Goal: Information Seeking & Learning: Learn about a topic

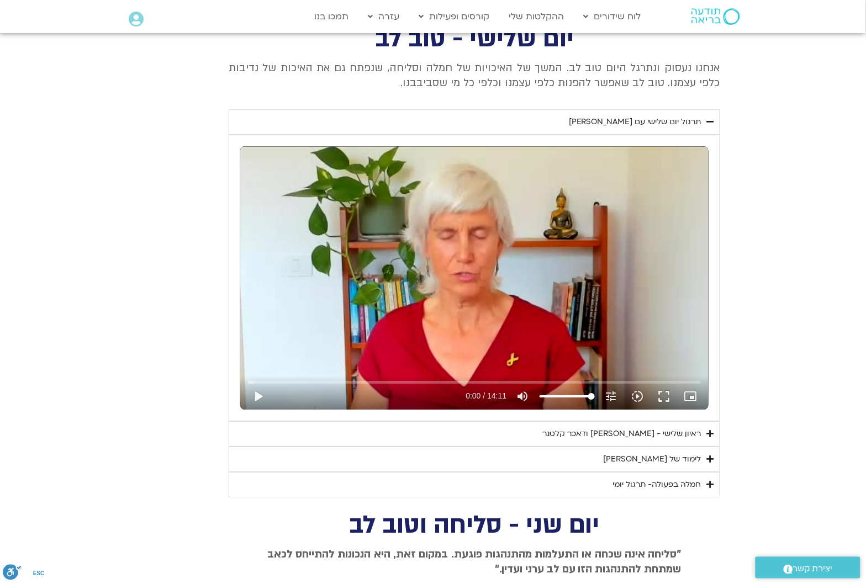
scroll to position [763, 0]
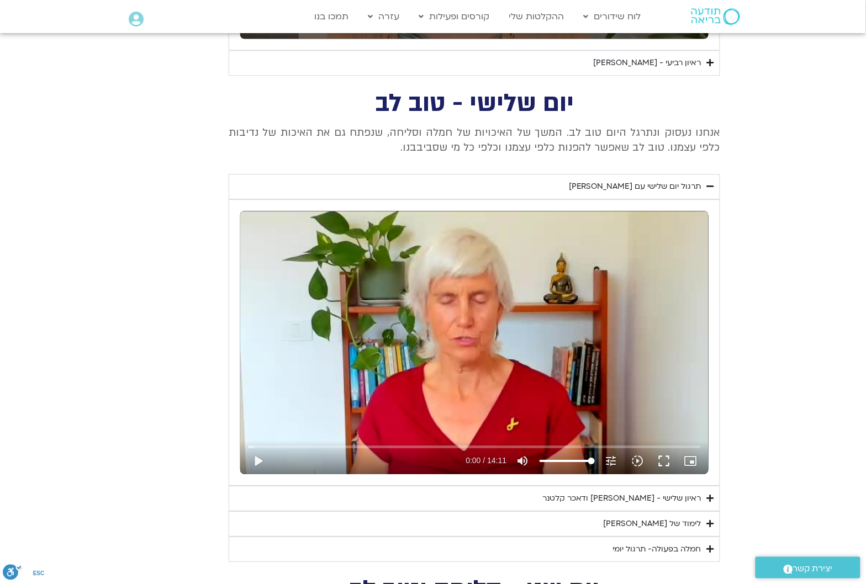
click at [672, 498] on div "ראיון שלישי - [PERSON_NAME] ודאכר קלטנר" at bounding box center [621, 498] width 159 height 13
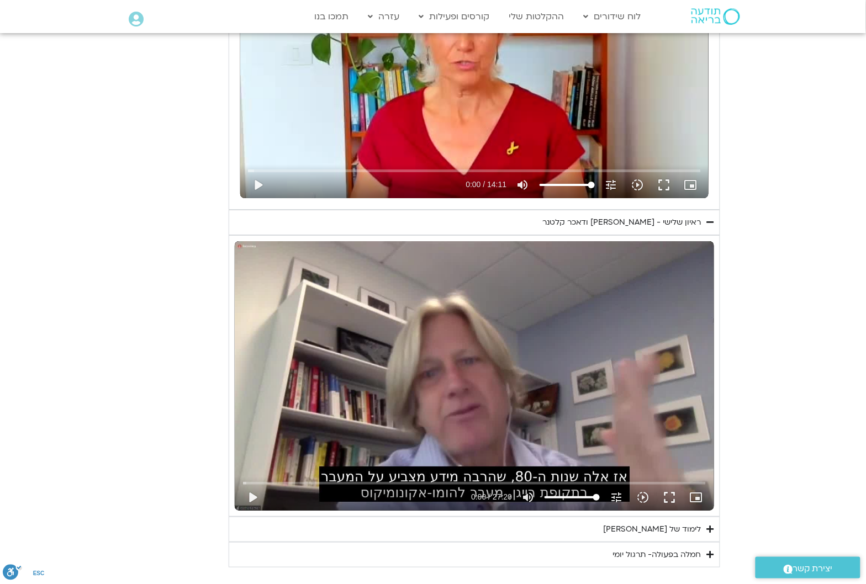
scroll to position [1177, 0]
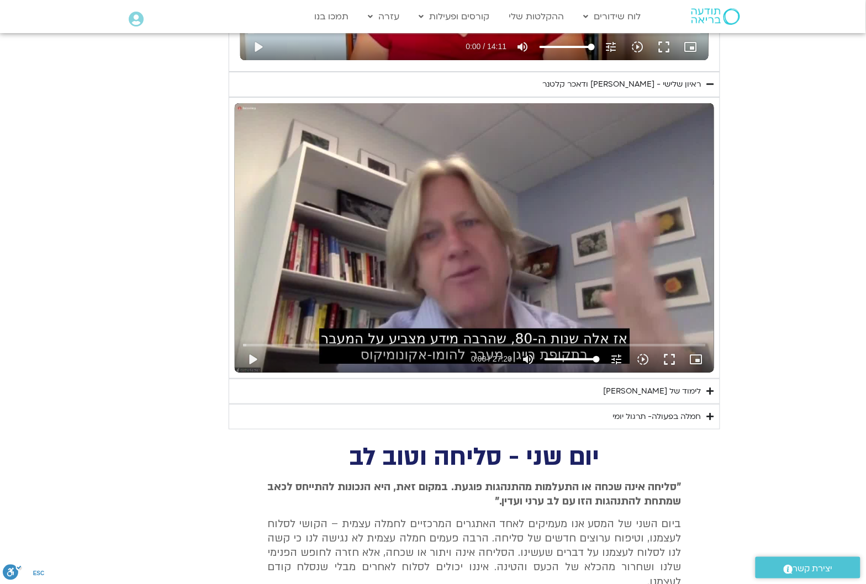
click at [693, 390] on div "לימוד של [PERSON_NAME]" at bounding box center [652, 391] width 98 height 13
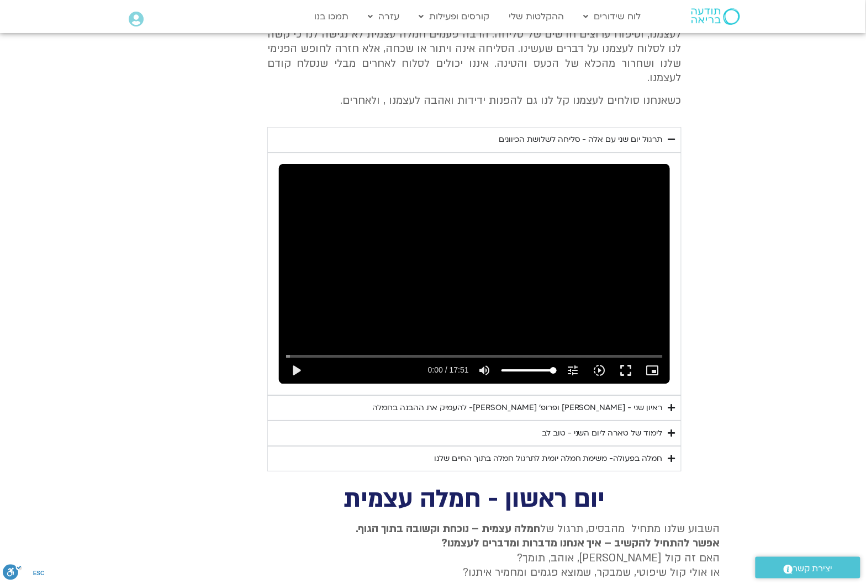
scroll to position [2005, 0]
click at [642, 426] on div "לימוד של טארה ליום השני - טוב לב" at bounding box center [602, 432] width 121 height 13
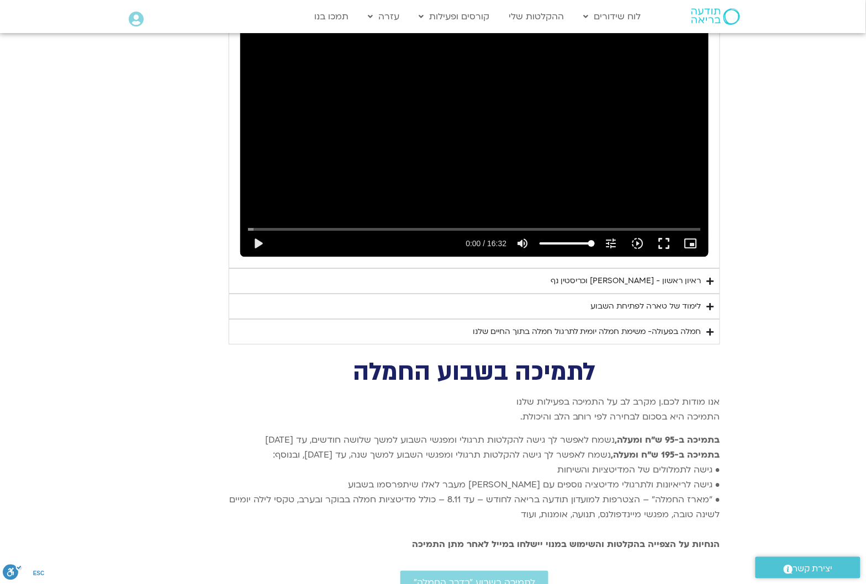
scroll to position [3247, 0]
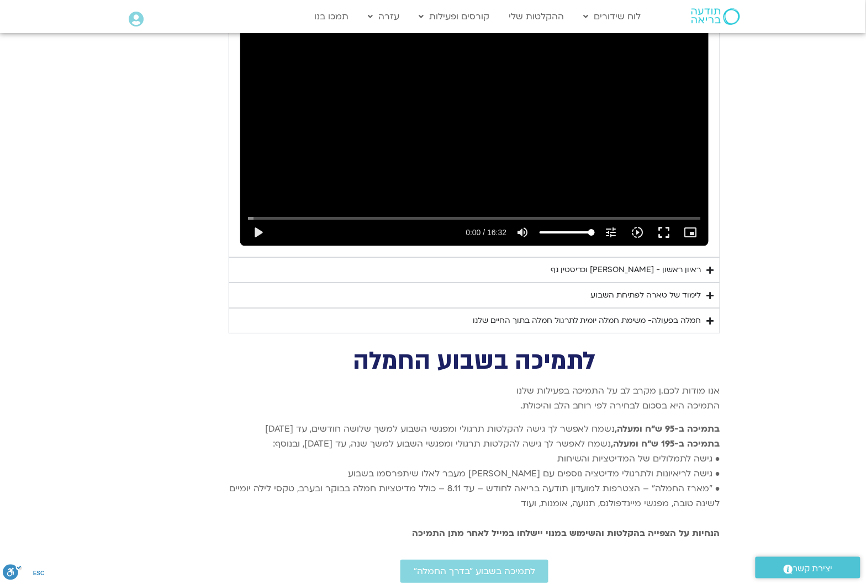
click at [687, 297] on div "לימוד של טארה לפתיחת השבוע" at bounding box center [646, 295] width 110 height 13
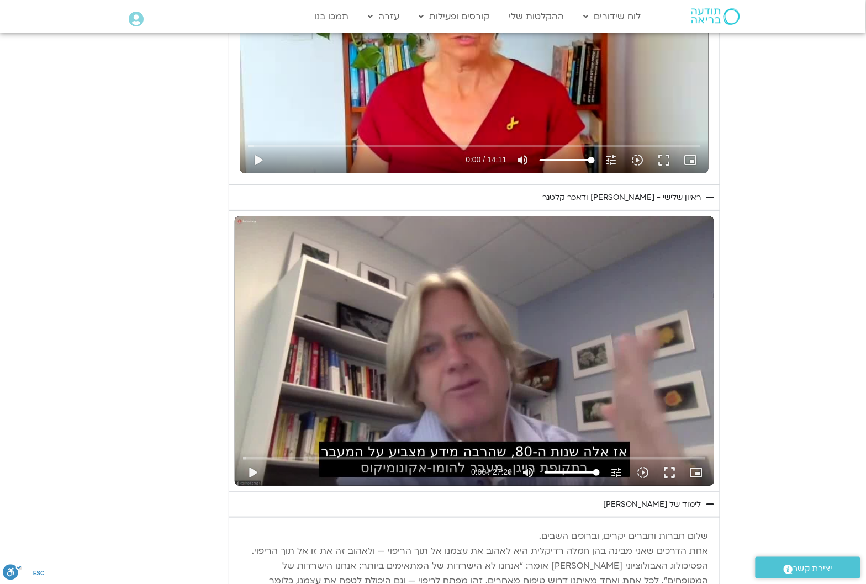
scroll to position [1039, 0]
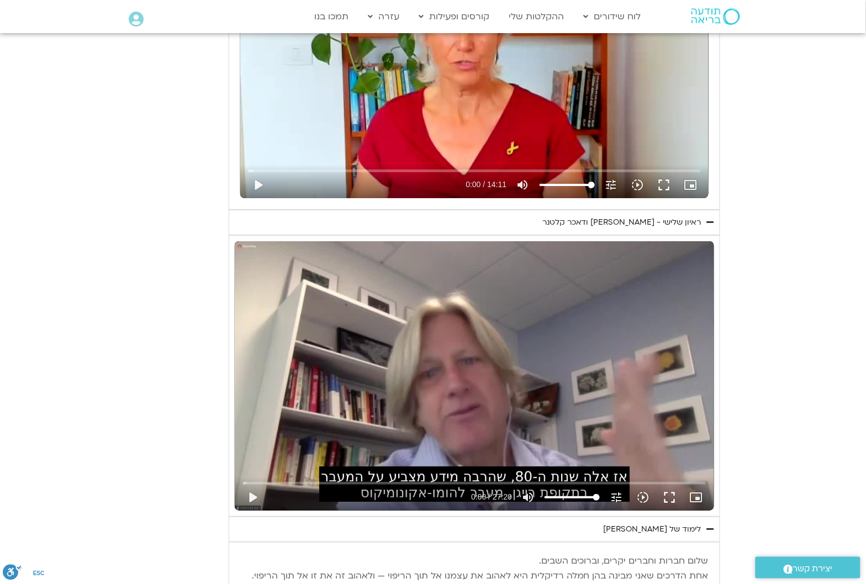
click at [710, 526] on icon "Accordion. Open links with Enter or Space, close with Escape, and navigate with…" at bounding box center [710, 529] width 7 height 8
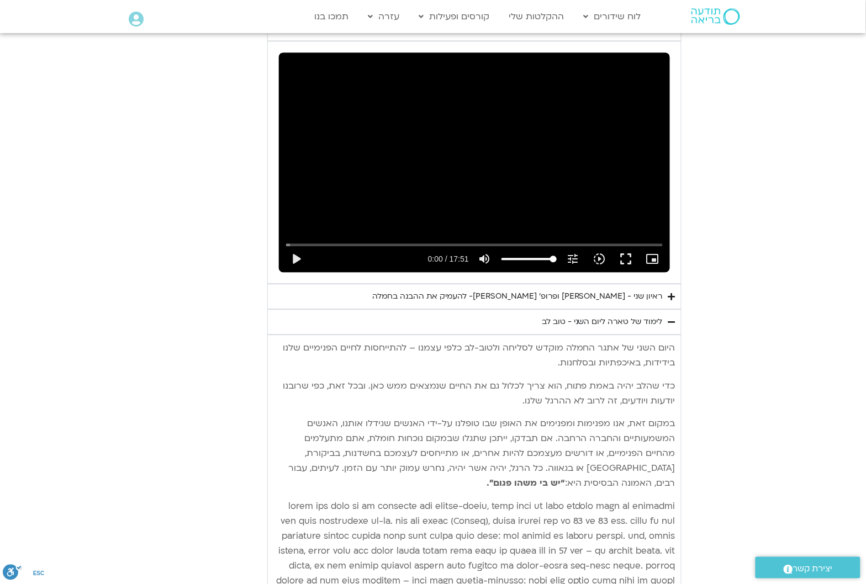
scroll to position [1798, 0]
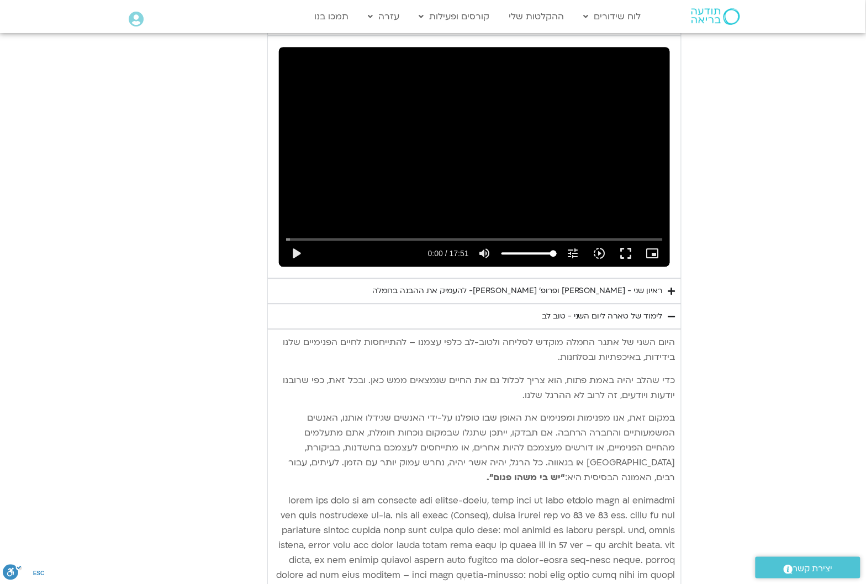
click at [668, 312] on icon "Accordion. Open links with Enter or Space, close with Escape, and navigate with…" at bounding box center [671, 316] width 7 height 8
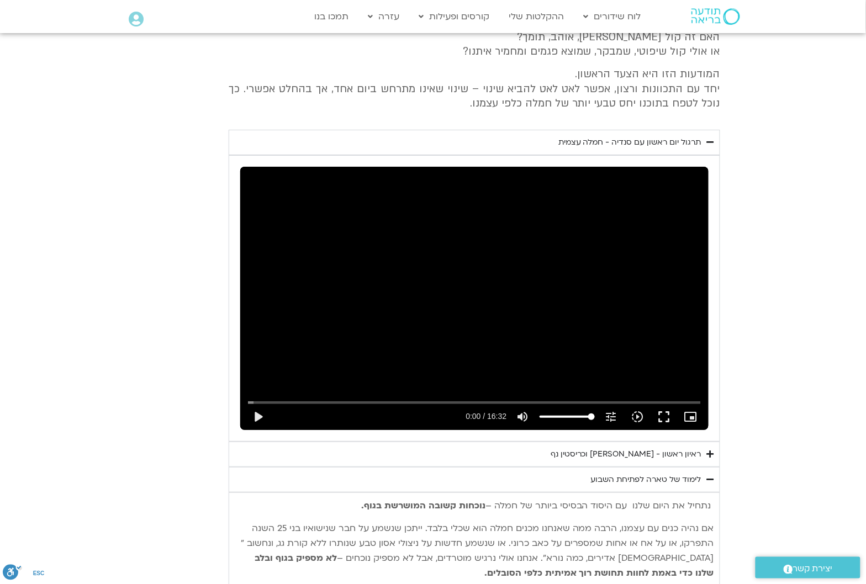
scroll to position [2281, 0]
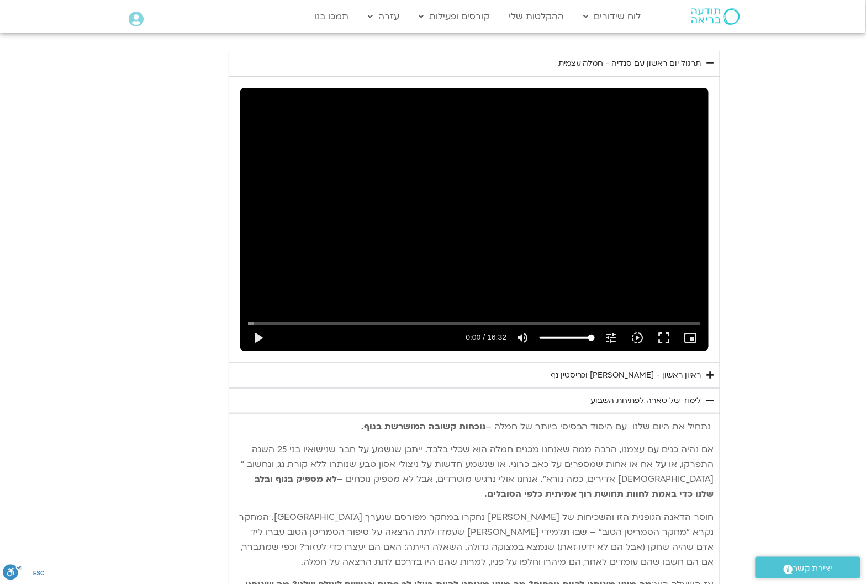
click at [712, 396] on icon "Accordion. Open links with Enter or Space, close with Escape, and navigate with…" at bounding box center [710, 400] width 7 height 8
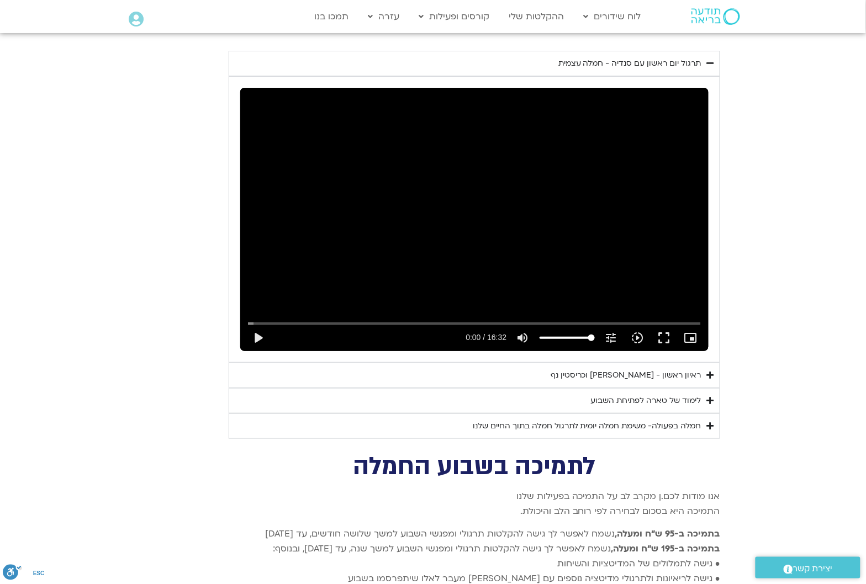
click at [683, 420] on div "חמלה בפעולה- משימת חמלה יומית לתרגול חמלה בתוך החיים שלנו" at bounding box center [587, 426] width 229 height 13
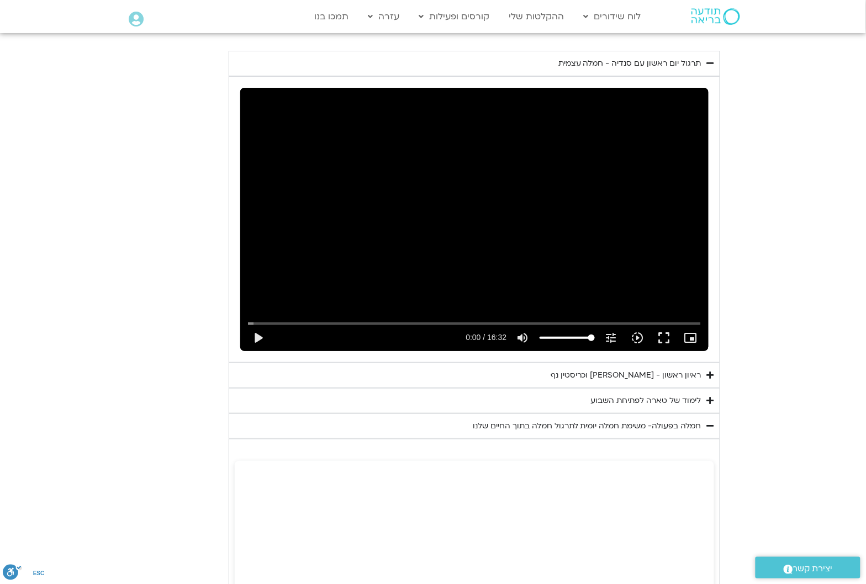
click at [707, 413] on summary "חמלה בפעולה- משימת חמלה יומית לתרגול חמלה בתוך החיים שלנו" at bounding box center [474, 425] width 491 height 25
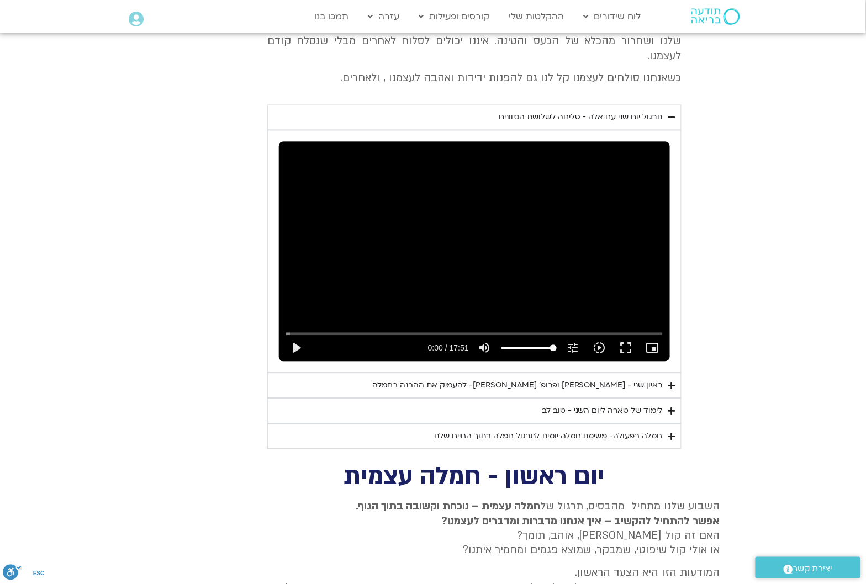
scroll to position [1660, 0]
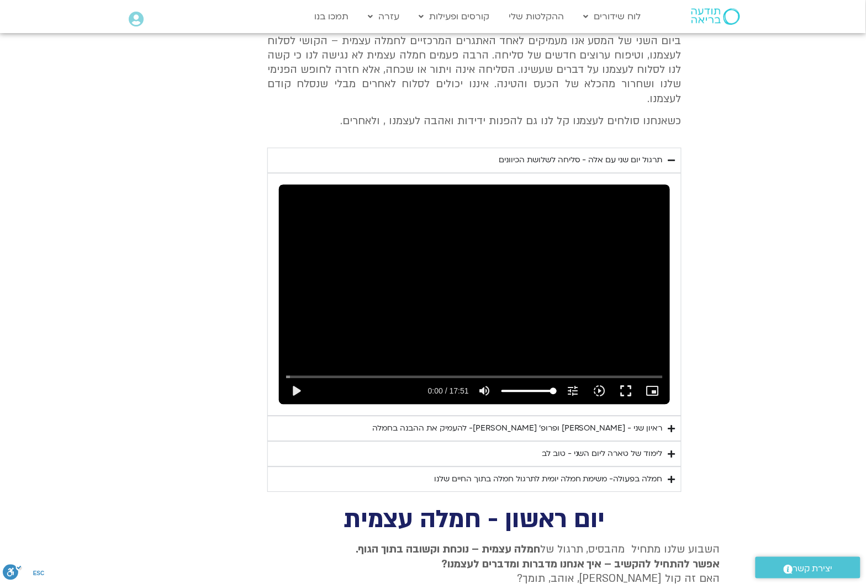
click at [669, 476] on icon "Accordion. Open links with Enter or Space, close with Escape, and navigate with…" at bounding box center [671, 480] width 7 height 8
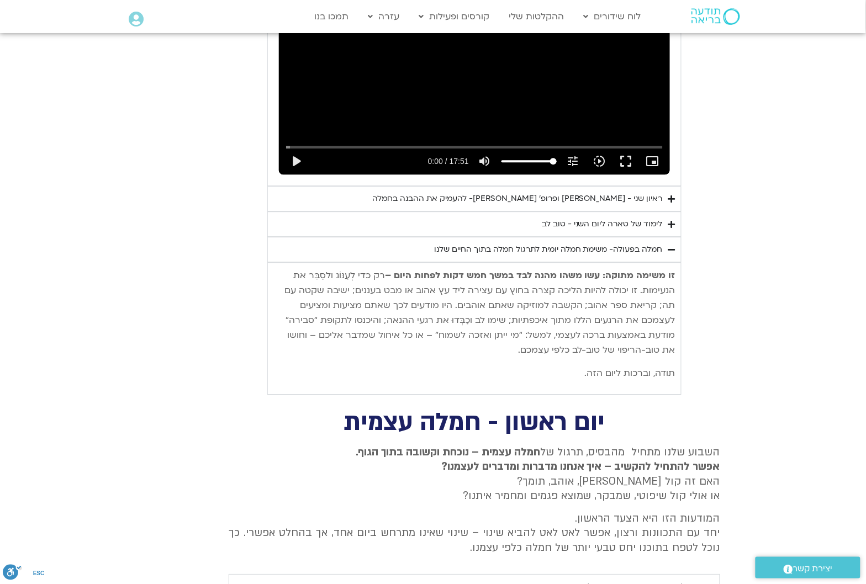
scroll to position [1936, 0]
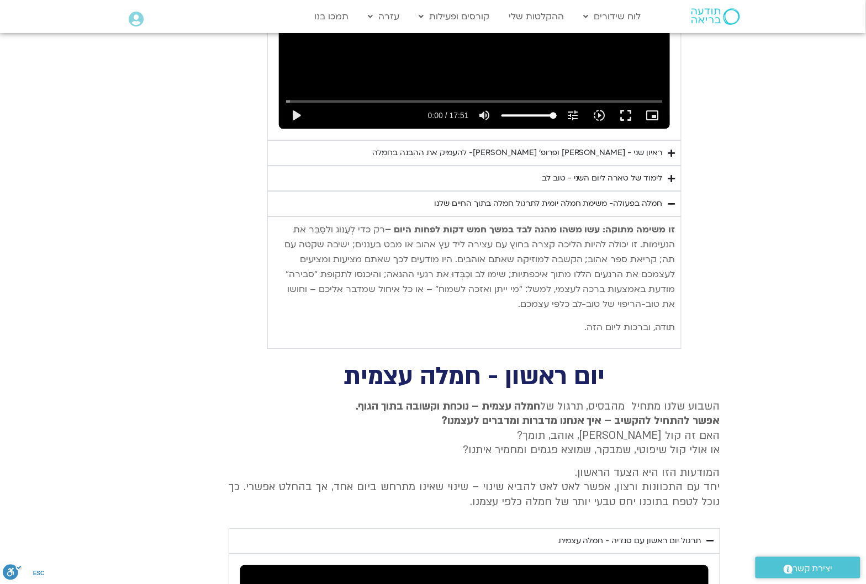
click at [673, 200] on icon "Accordion. Open links with Enter or Space, close with Escape, and navigate with…" at bounding box center [671, 204] width 7 height 8
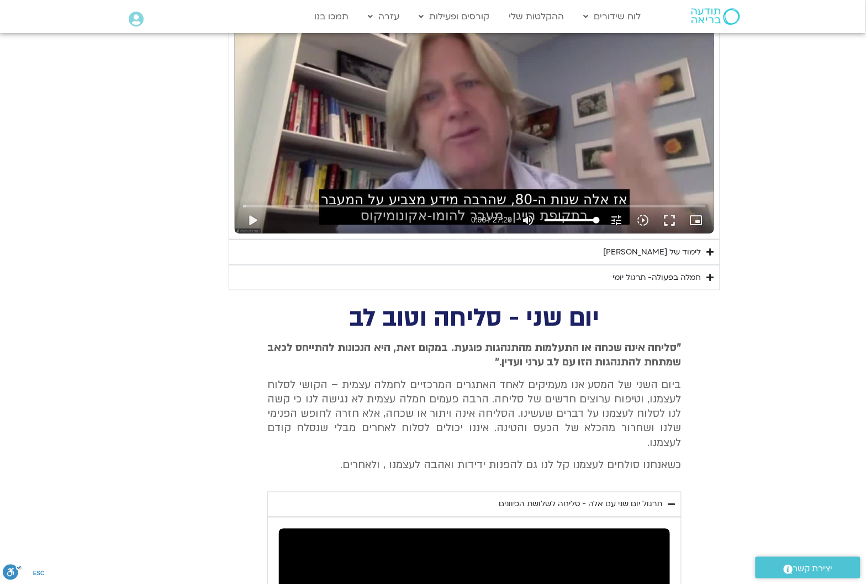
scroll to position [1315, 0]
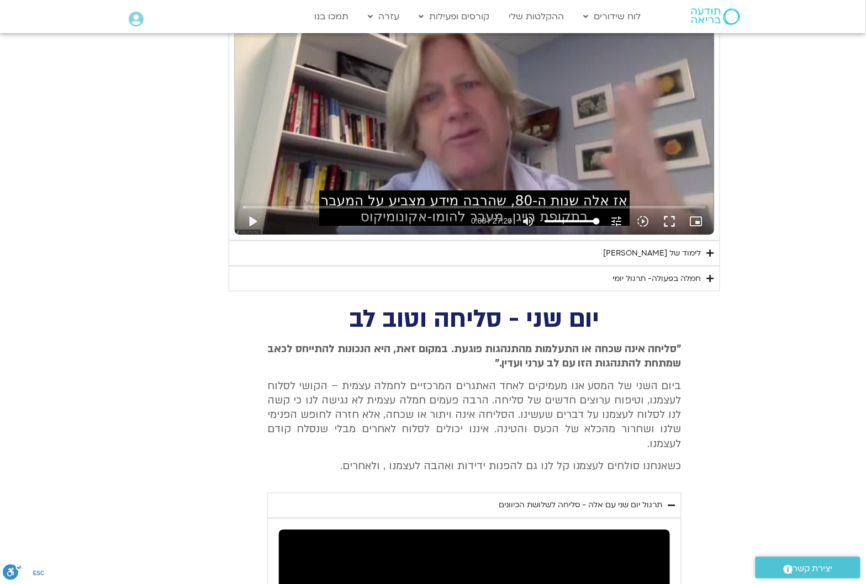
click at [704, 282] on summary "חמלה בפעולה- תרגול יומי" at bounding box center [474, 278] width 491 height 25
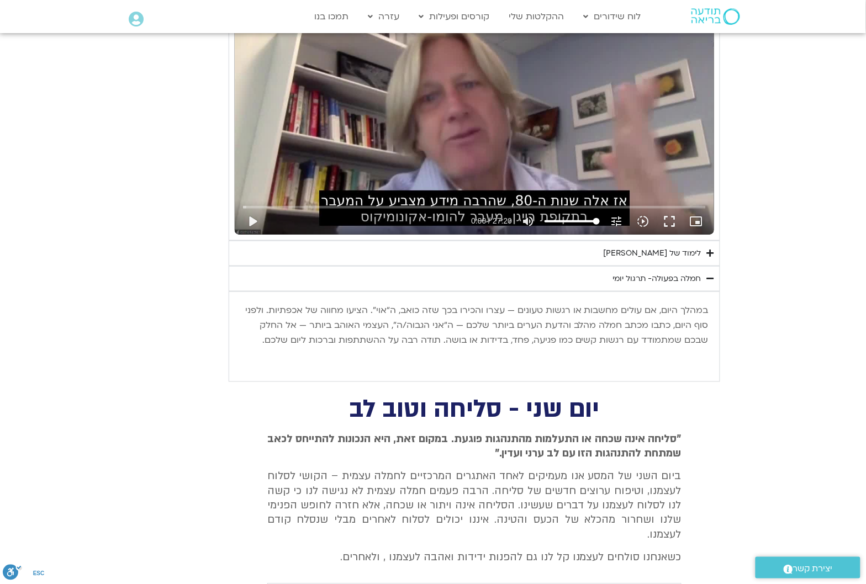
click at [707, 277] on icon "Accordion. Open links with Enter or Space, close with Escape, and navigate with…" at bounding box center [710, 278] width 7 height 8
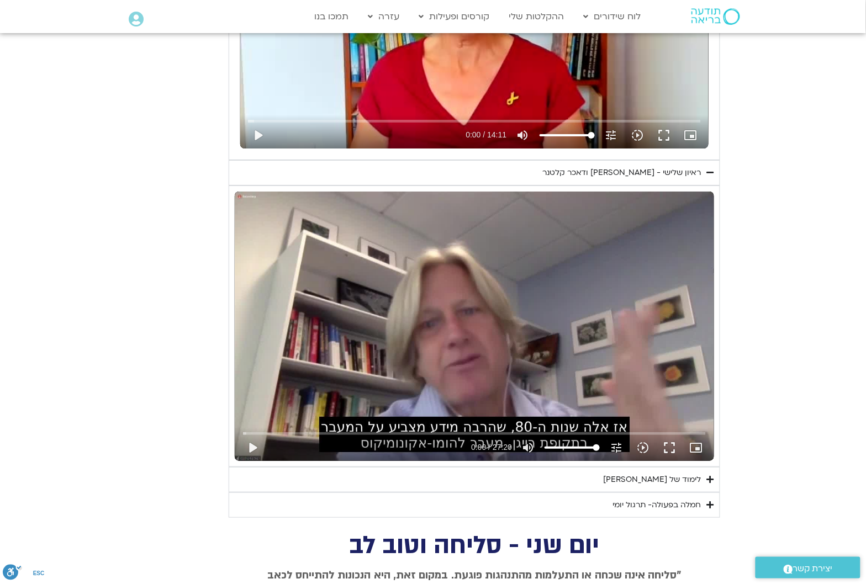
scroll to position [1039, 0]
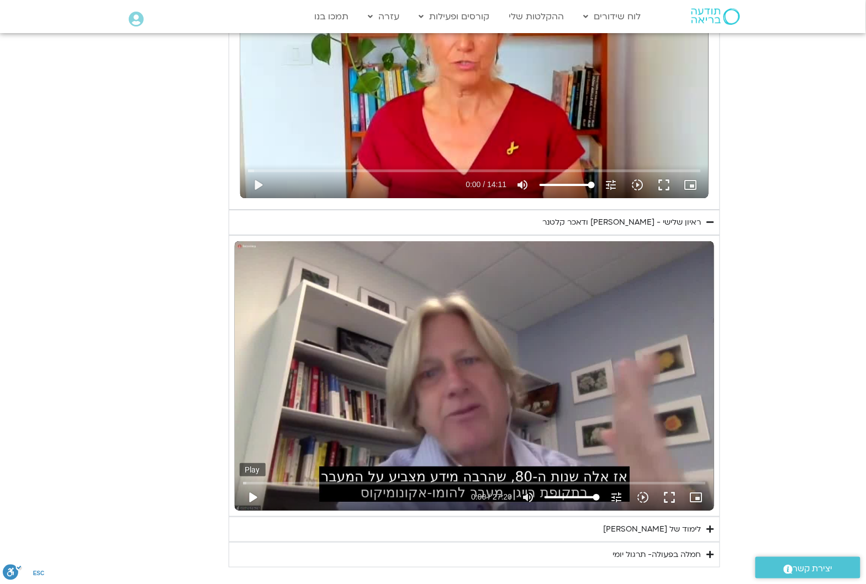
click at [254, 495] on button "play_arrow" at bounding box center [253, 497] width 26 height 26
click at [666, 496] on button "fullscreen" at bounding box center [669, 497] width 26 height 26
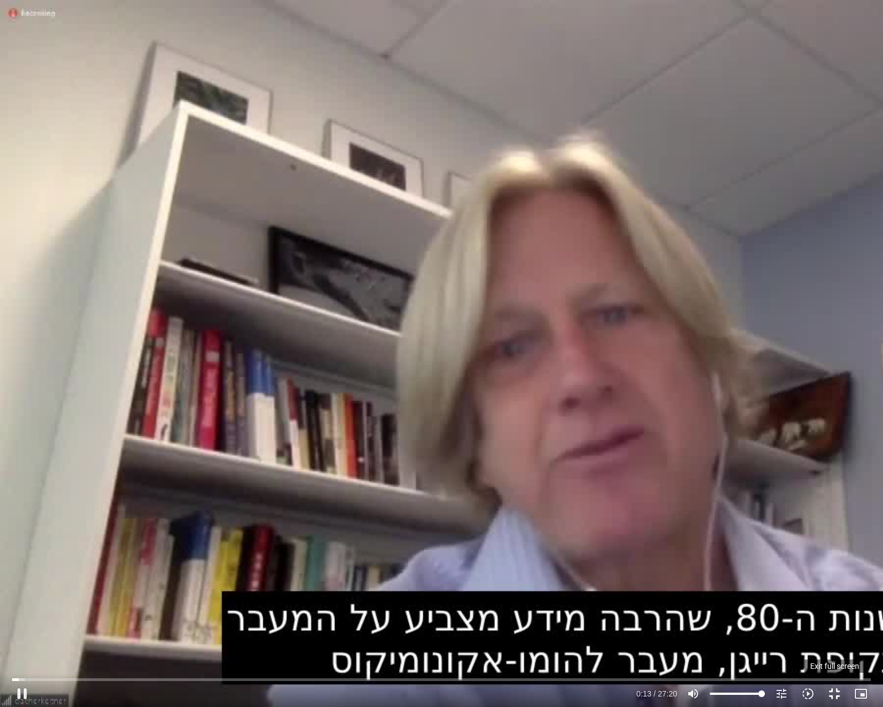
click at [837, 583] on button "fullscreen_exit" at bounding box center [834, 693] width 26 height 26
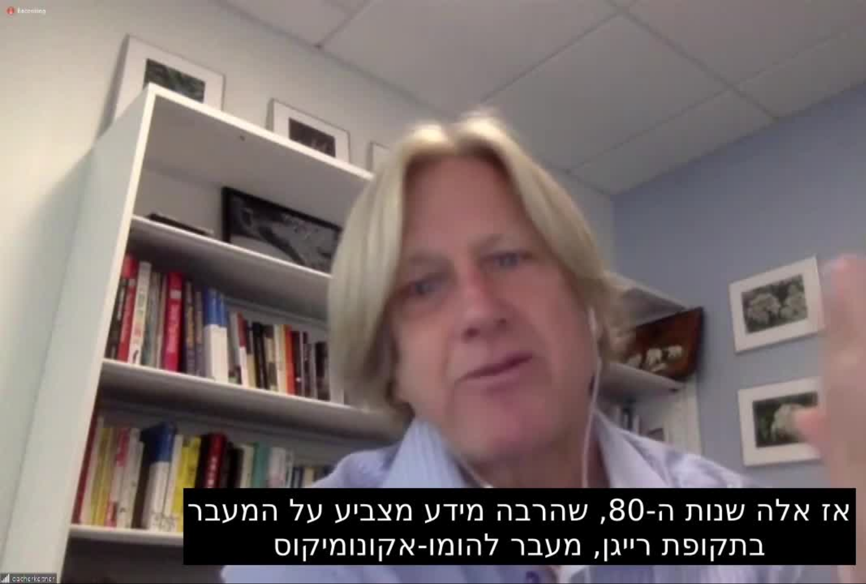
scroll to position [1177, 0]
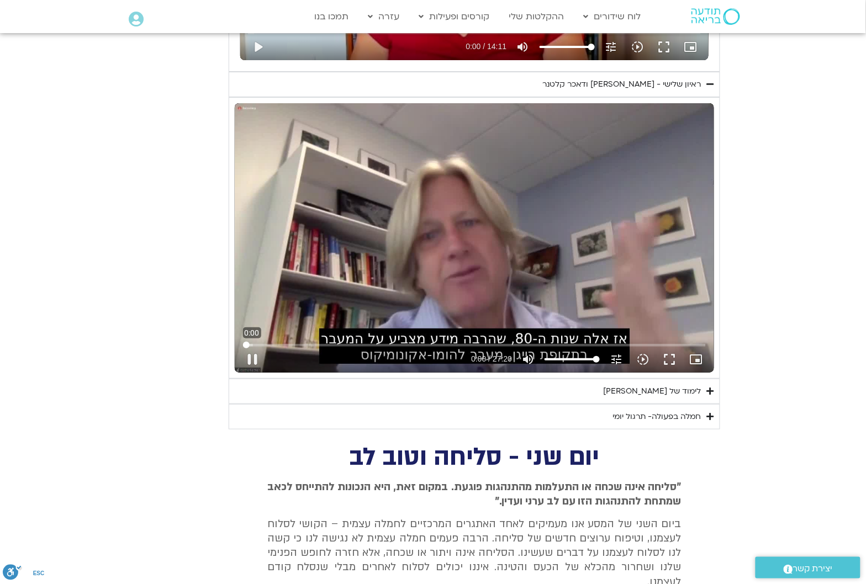
drag, startPoint x: 250, startPoint y: 346, endPoint x: 235, endPoint y: 346, distance: 14.9
click at [243, 346] on input "Seek" at bounding box center [474, 345] width 463 height 7
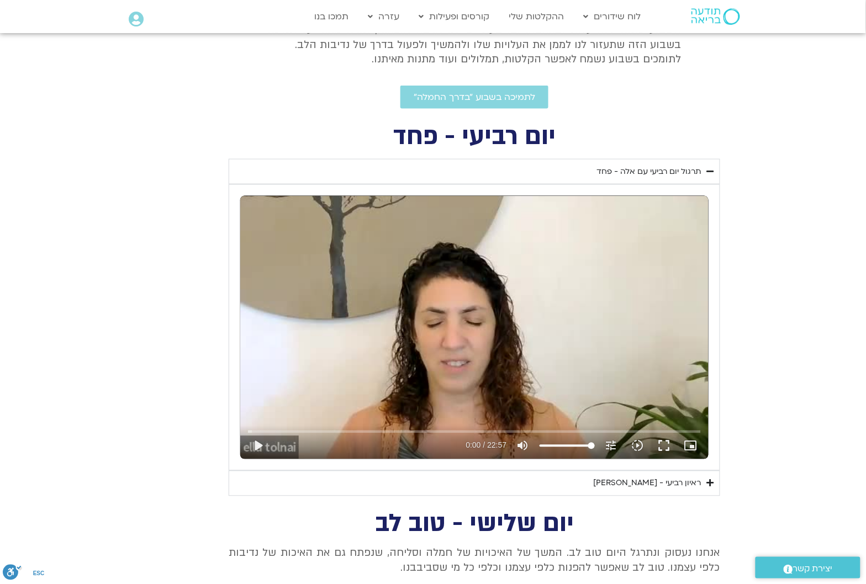
scroll to position [345, 0]
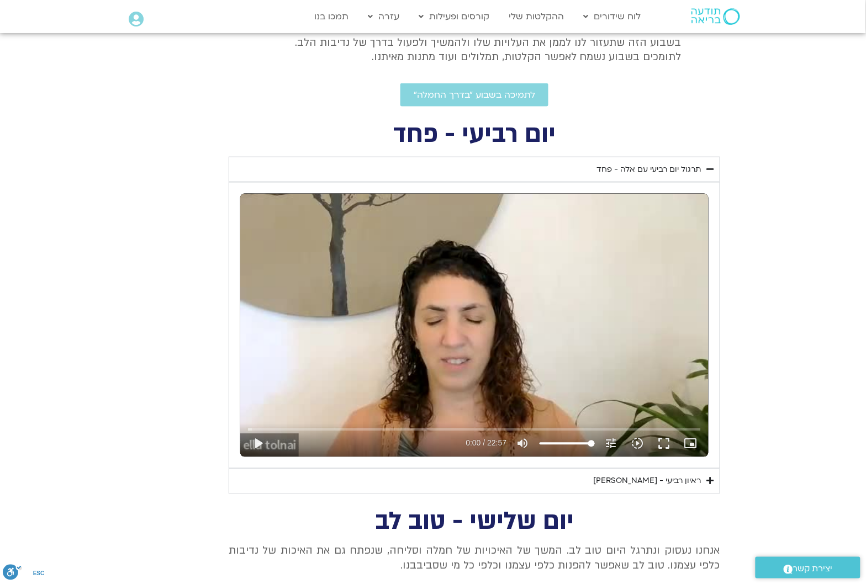
click at [708, 483] on icon "Accordion. Open links with Enter or Space, close with Escape, and navigate with…" at bounding box center [710, 481] width 7 height 8
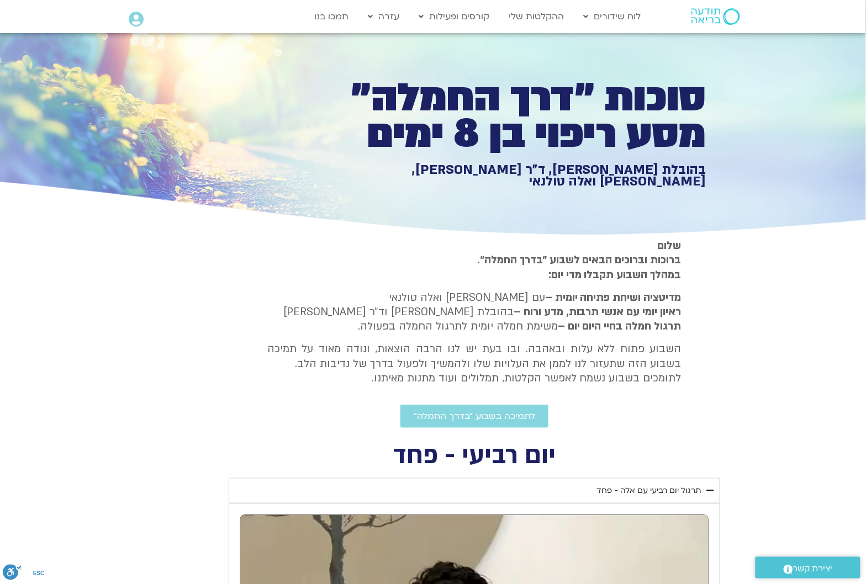
scroll to position [0, 0]
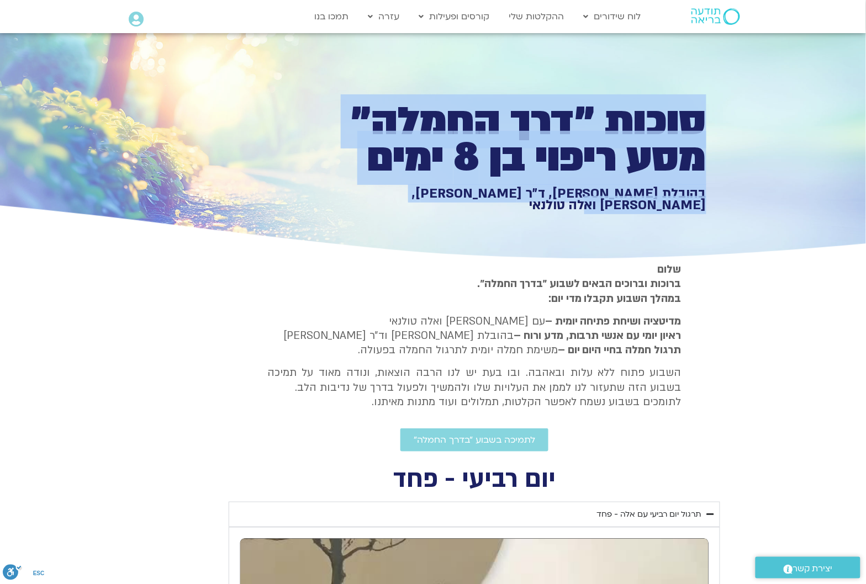
drag, startPoint x: 704, startPoint y: 117, endPoint x: 321, endPoint y: 205, distance: 392.5
click at [321, 205] on div "סוכות ״דרך החמלה״ מסע ריפוי בן 8 ימים בהובלת [PERSON_NAME], ד״ר [PERSON_NAME], …" at bounding box center [433, 147] width 546 height 229
copy div "סוכות ״דרך החמלה״ מסע ריפוי בן 8 ימים בהובלת [PERSON_NAME], ד״ר [PERSON_NAME], …"
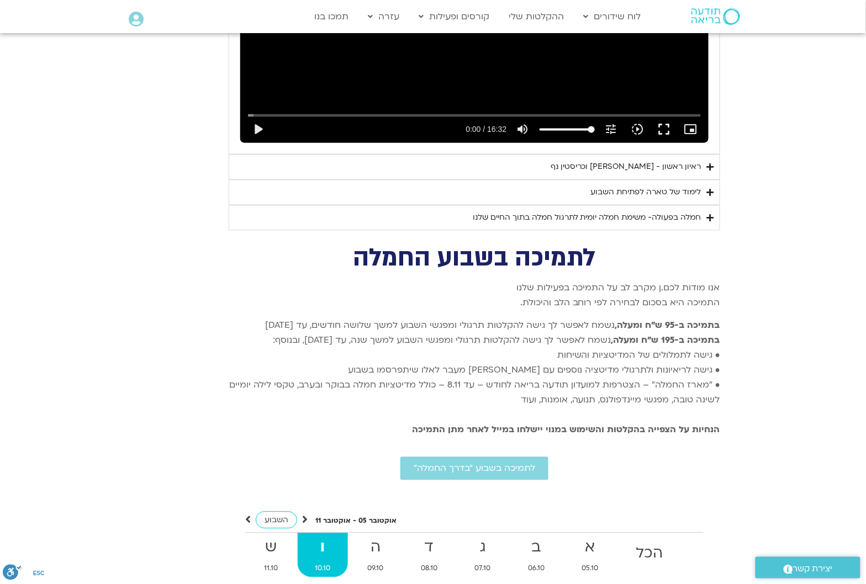
scroll to position [2691, 0]
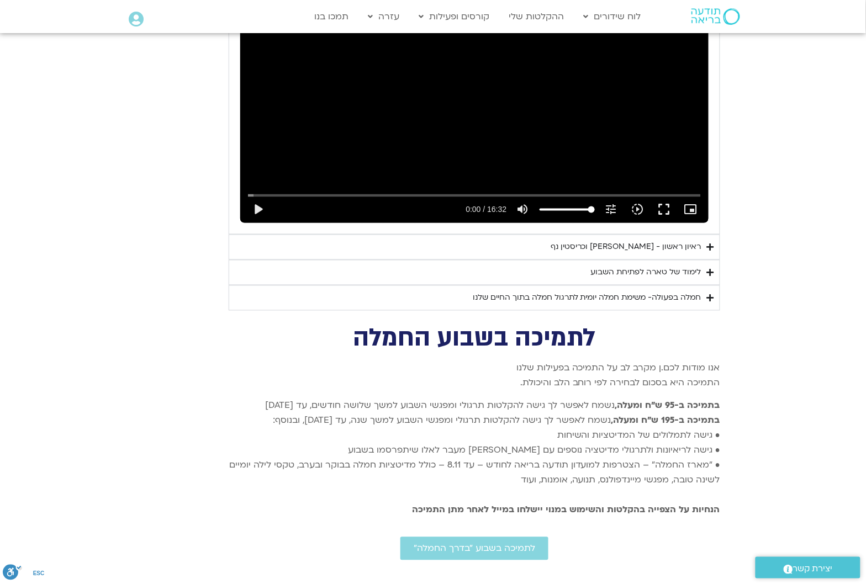
click at [692, 266] on div "לימוד של טארה לפתיחת השבוע" at bounding box center [646, 272] width 110 height 13
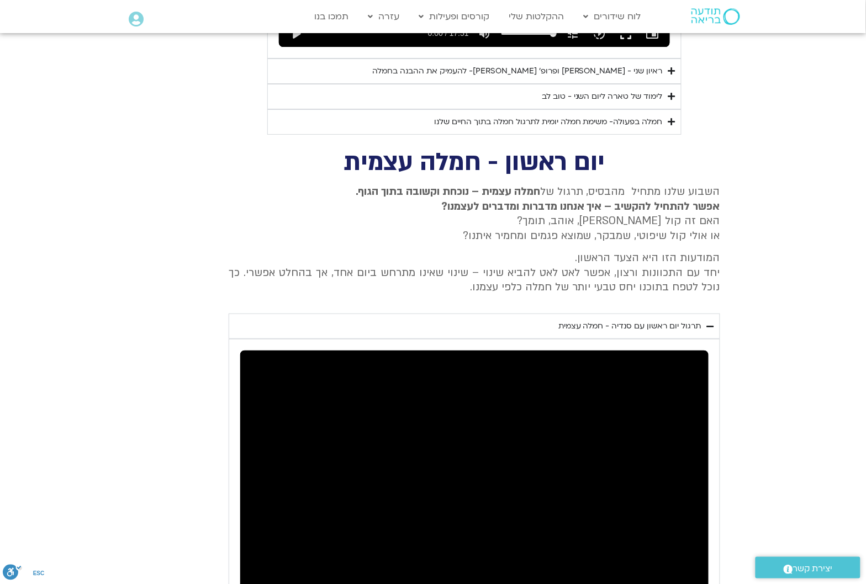
scroll to position [2208, 0]
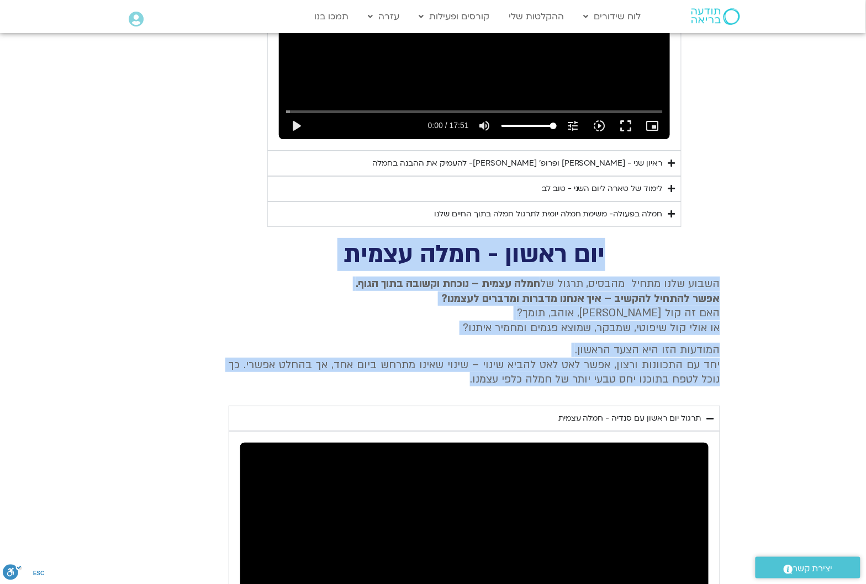
drag, startPoint x: 605, startPoint y: 239, endPoint x: 450, endPoint y: 374, distance: 205.8
drag, startPoint x: 648, startPoint y: 279, endPoint x: 765, endPoint y: 317, distance: 123.2
drag, startPoint x: 606, startPoint y: 241, endPoint x: 429, endPoint y: 374, distance: 221.1
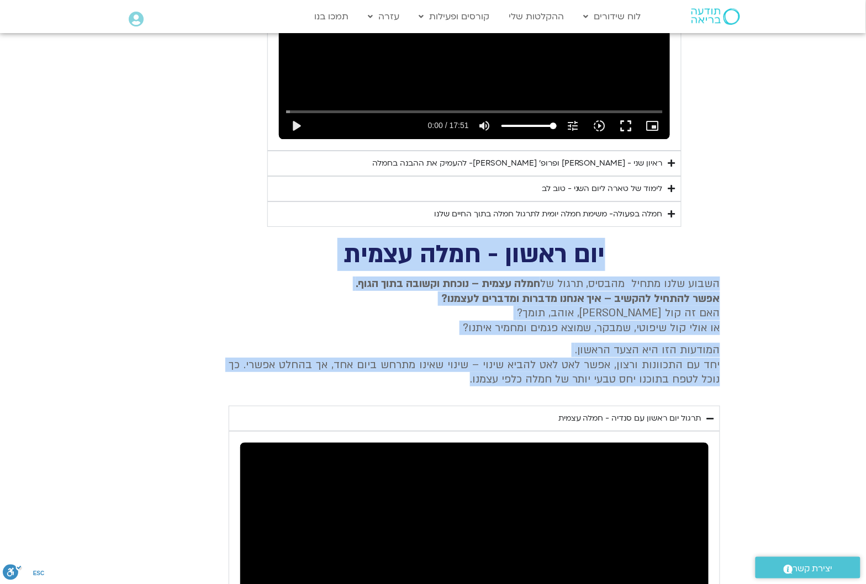
copy div "יום ראשון - חמלה עצמית השבוע שלנו מתחיל מהבסיס, תרגול של חמלה עצמית – נוכחת וקש…"
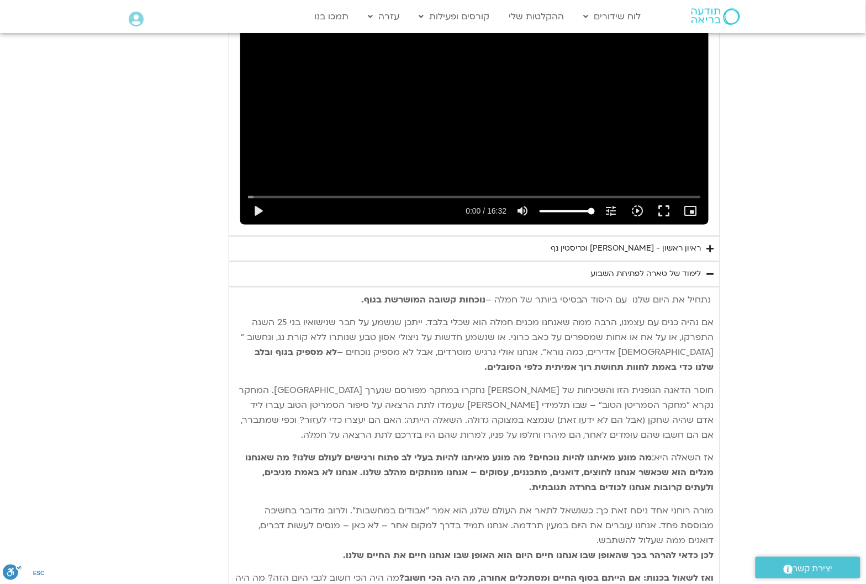
scroll to position [2691, 0]
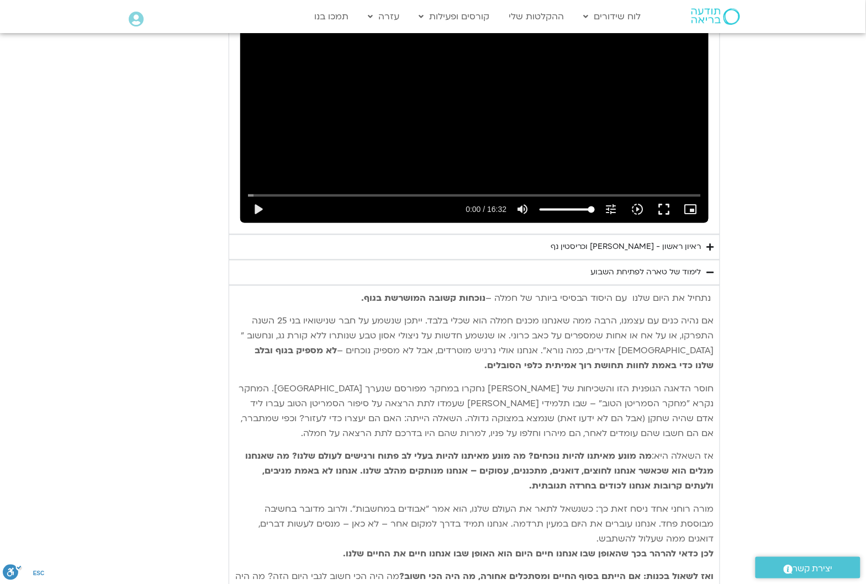
click at [711, 293] on span "Accordion. Open links with Enter or Space, close with Escape, and navigate with…" at bounding box center [712, 299] width 3 height 12
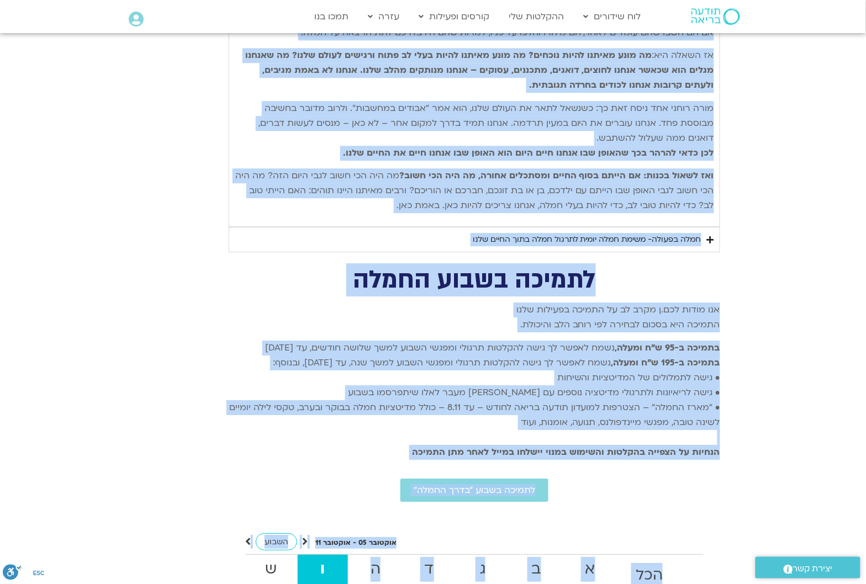
scroll to position [3224, 0]
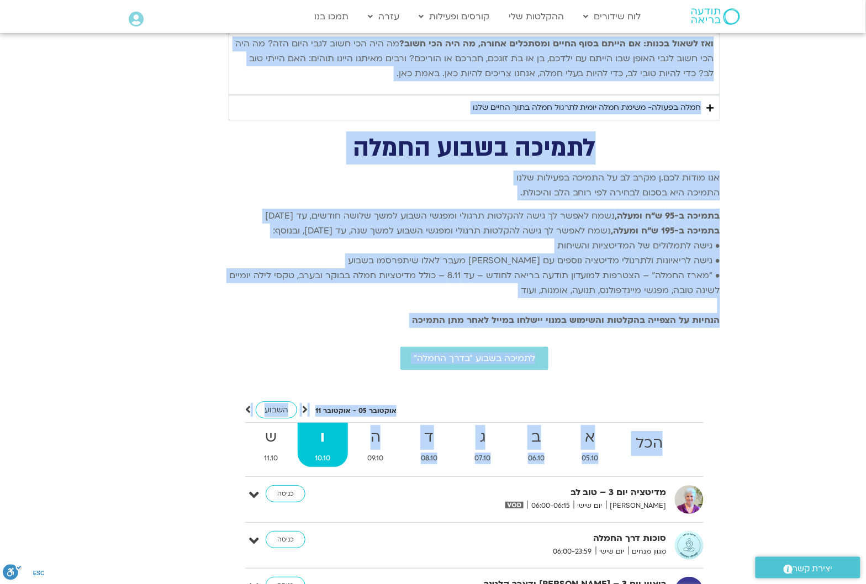
drag, startPoint x: 711, startPoint y: 288, endPoint x: 371, endPoint y: 58, distance: 410.2
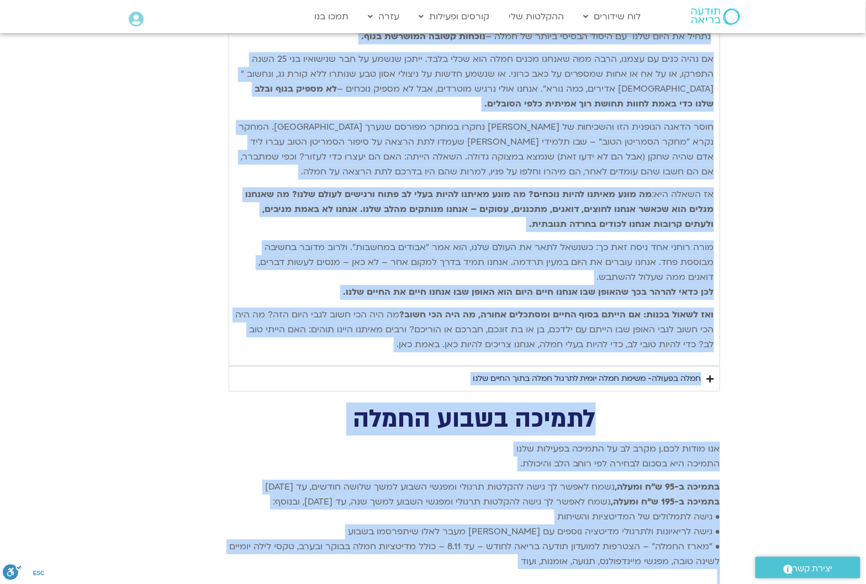
scroll to position [2948, 0]
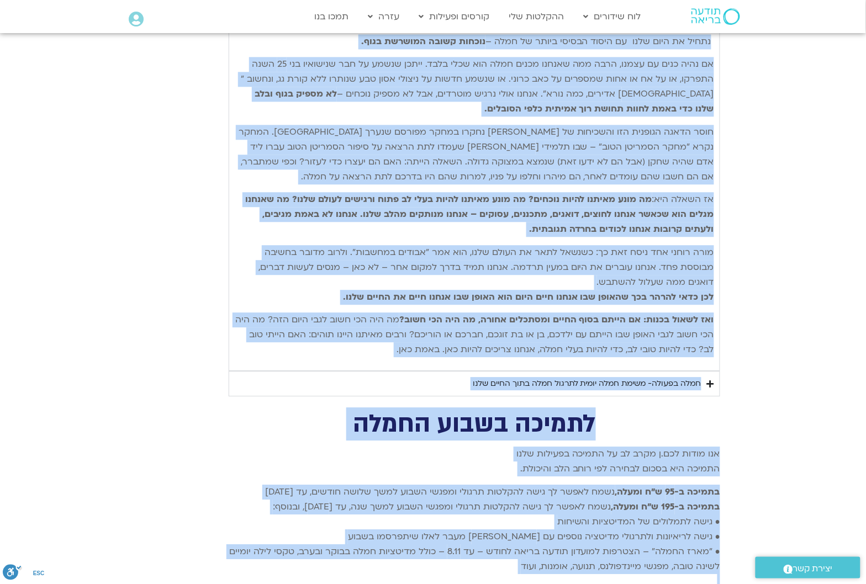
copy div "lorem ip dolo sita co adipi elitse doeiu te inci – utlabo etdol magnaal enim. a…"
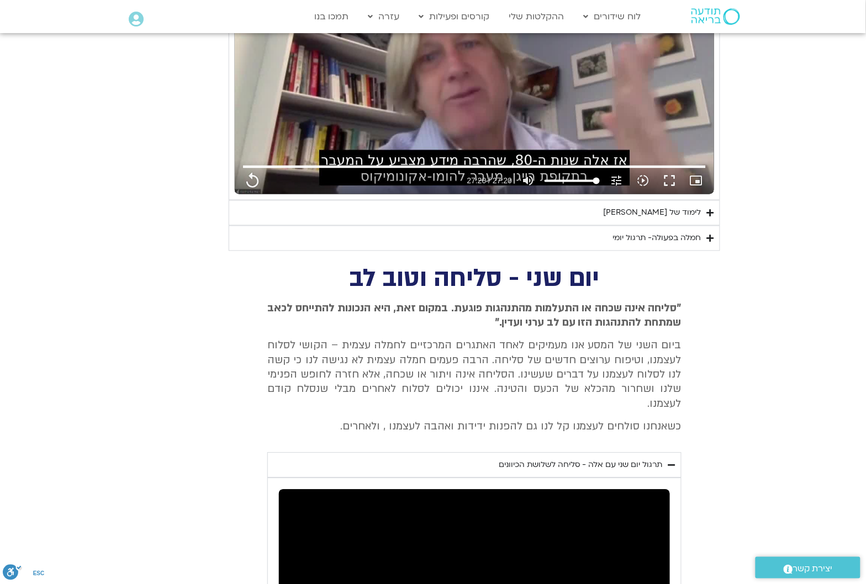
scroll to position [1568, 0]
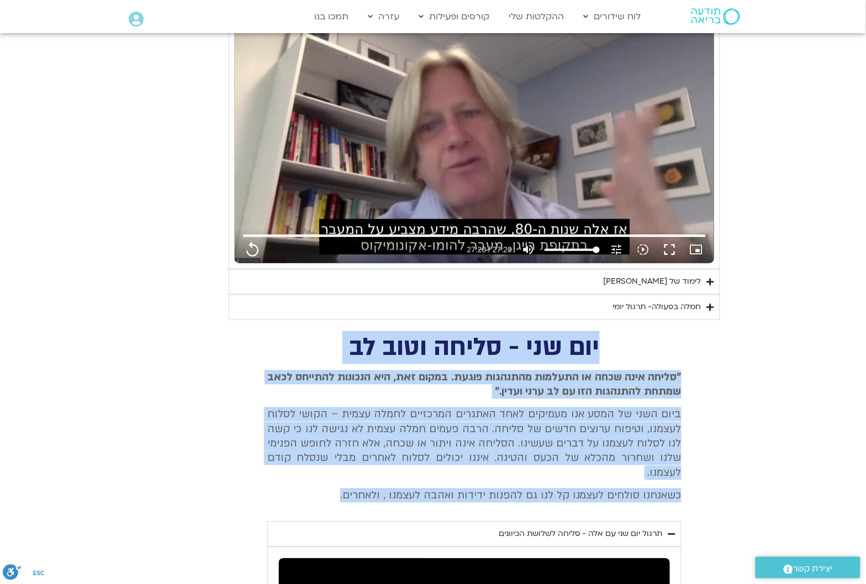
drag, startPoint x: 599, startPoint y: 347, endPoint x: 335, endPoint y: 487, distance: 300.0
copy div "יום שני - סליחה וטוב לב "סליחה אינה שכחה או התעלמות מהתנהגות פוגעת. במקום זאת, …"
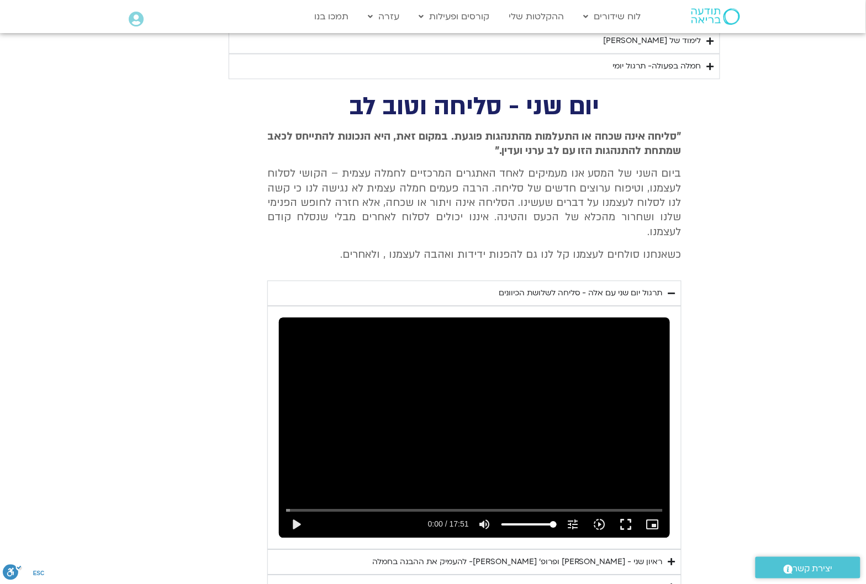
scroll to position [1913, 0]
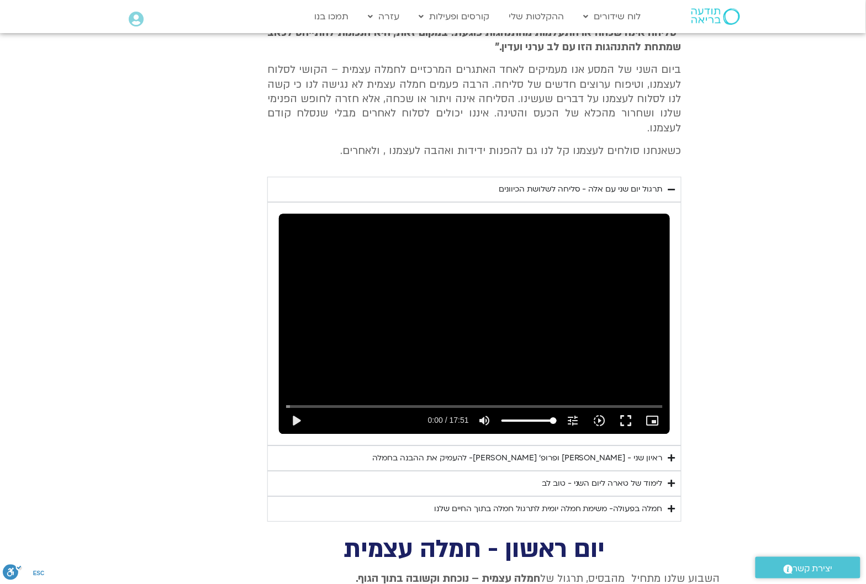
click at [646, 477] on div "לימוד של טארה ליום השני - טוב לב" at bounding box center [602, 483] width 121 height 13
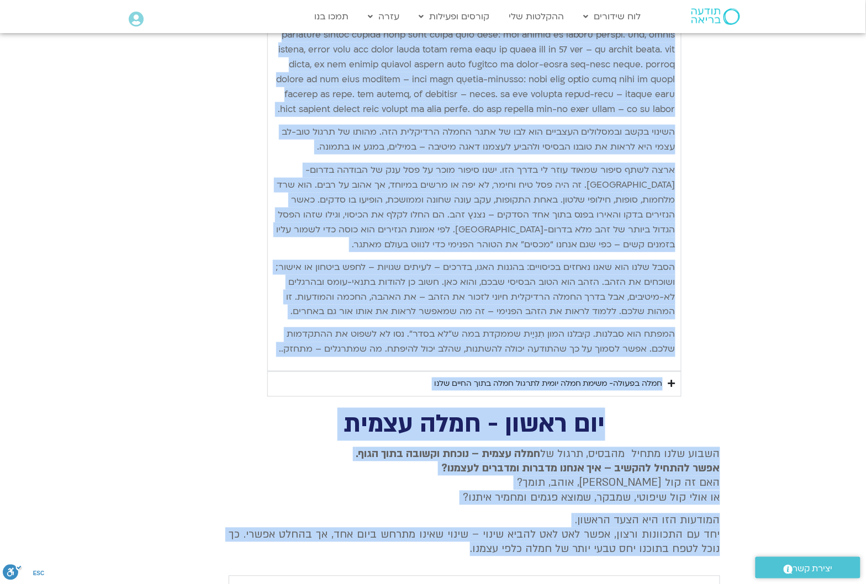
scroll to position [2616, 0]
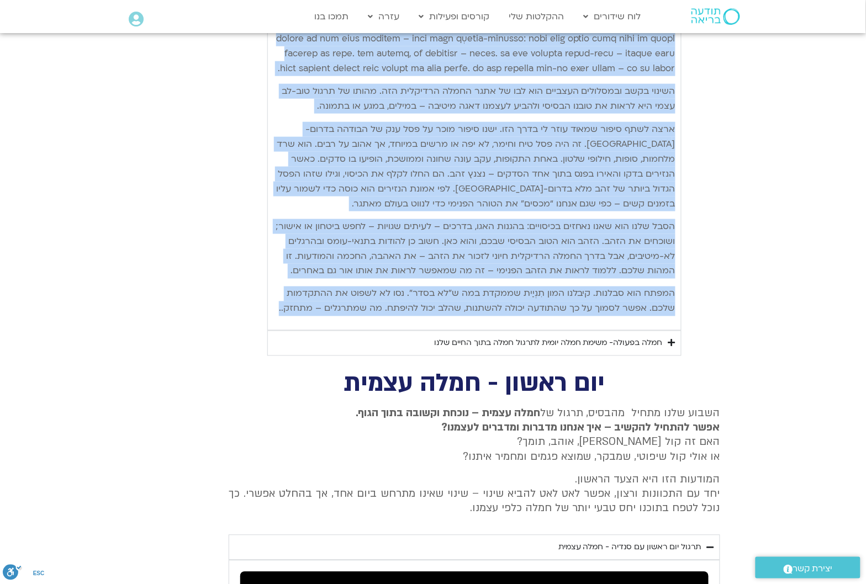
drag, startPoint x: 674, startPoint y: 290, endPoint x: 274, endPoint y: 310, distance: 400.2
click at [274, 310] on div "היום השני של אתגר החמלה מוקדש לסליחה ולטוב-לב כלפי עצמנו – להתייחסות לחיים הפני…" at bounding box center [474, 58] width 402 height 518
copy div "lore ipsu do sita conse adipi elitse doeiu-te inci utlab – etdolorem aliqu enim…"
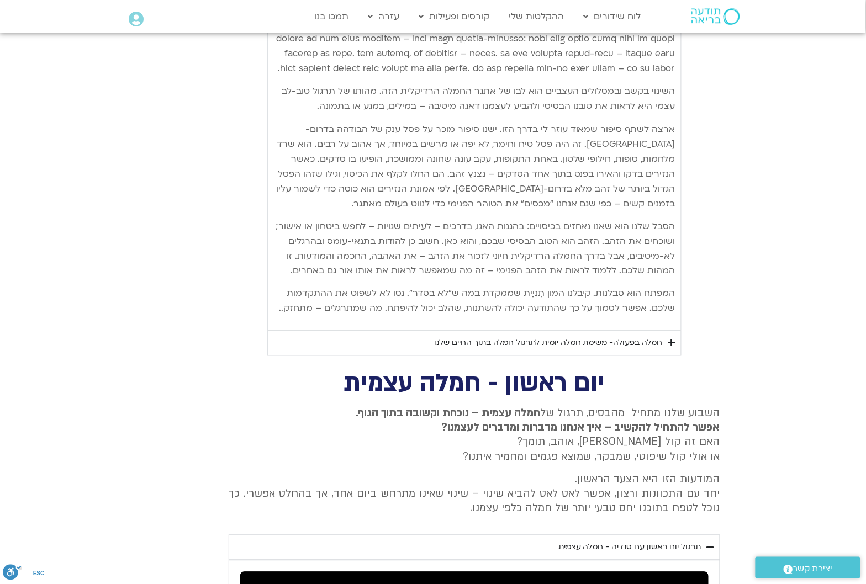
click at [702, 392] on h2 "יום ראשון - חמלה עצמית" at bounding box center [474, 384] width 491 height 23
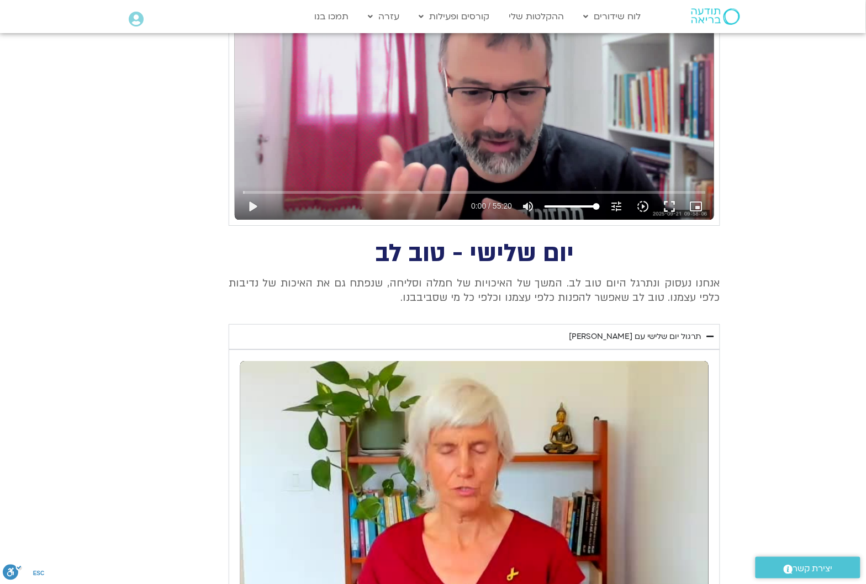
scroll to position [891, 0]
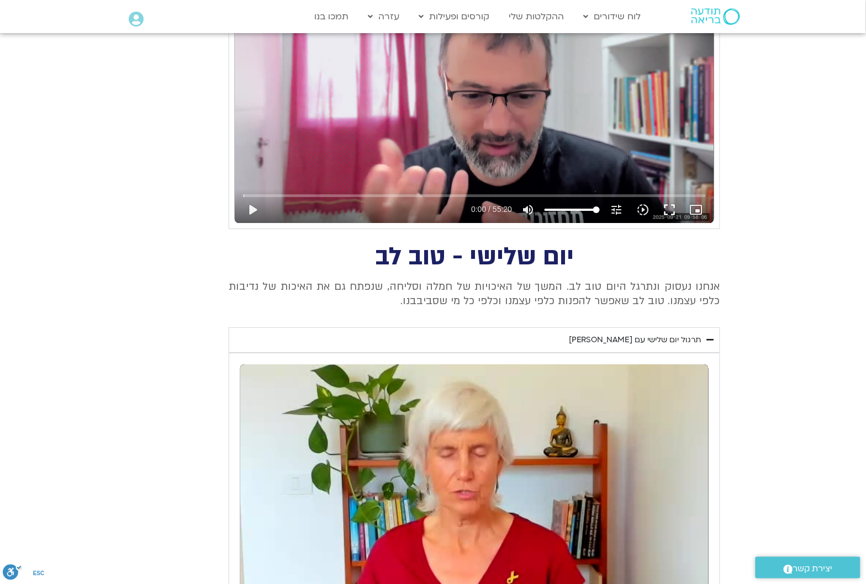
drag, startPoint x: 572, startPoint y: 254, endPoint x: 359, endPoint y: 315, distance: 222.2
copy div "יום שלישי - טוב לב אנחנו נעסוק ונתרגל היום טוב לב. המשך של האיכויות של חמלה וסל…"
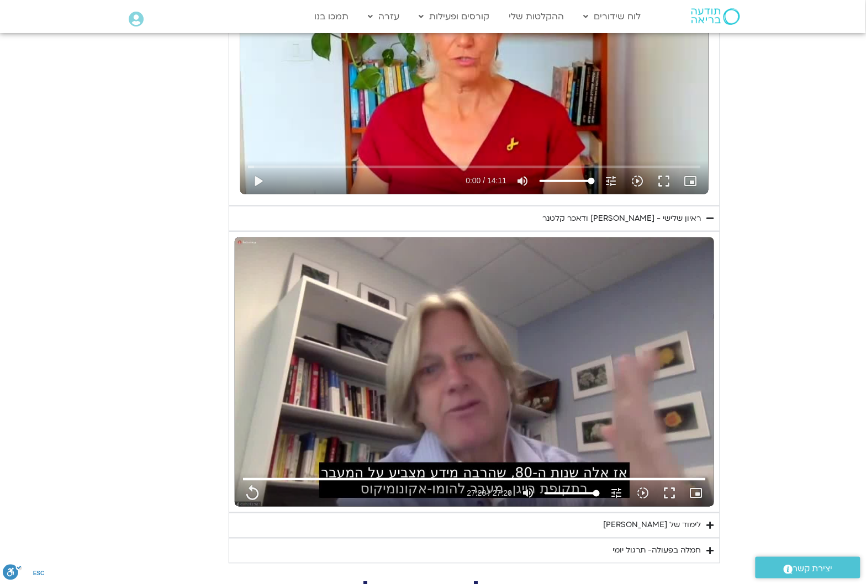
scroll to position [1374, 0]
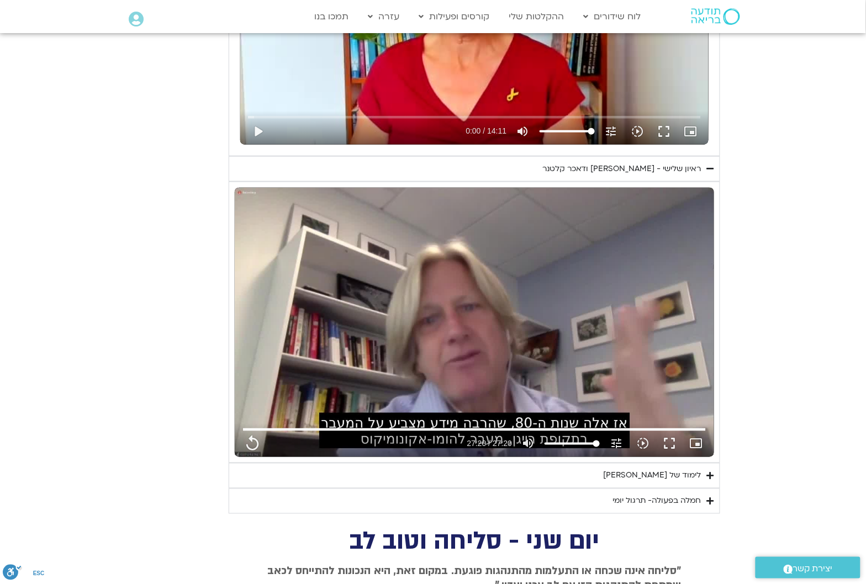
click at [708, 169] on icon "Accordion. Open links with Enter or Space, close with Escape, and navigate with…" at bounding box center [710, 168] width 7 height 8
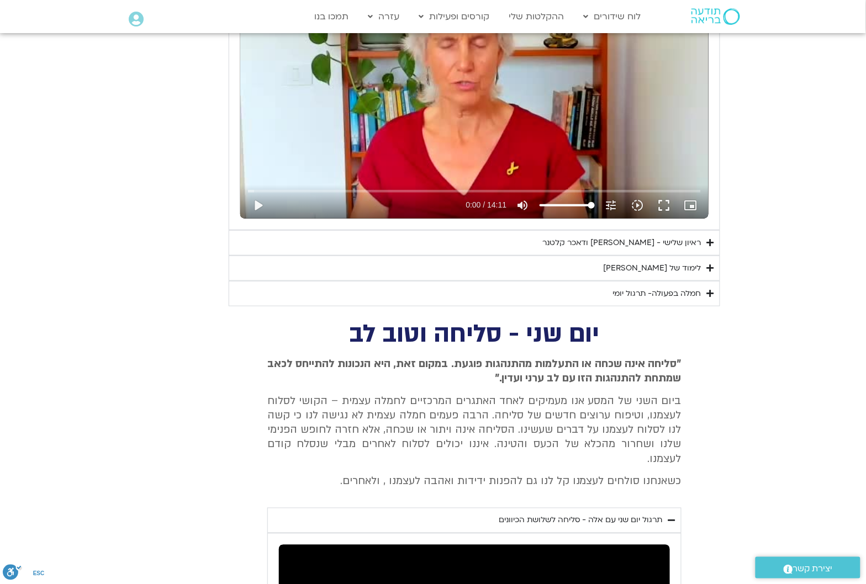
scroll to position [1098, 0]
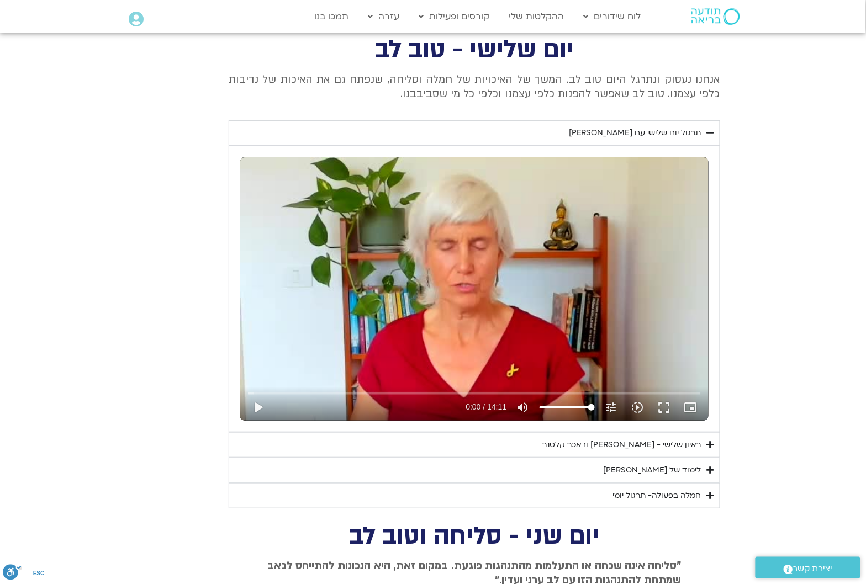
click at [691, 469] on div "לימוד של [PERSON_NAME]" at bounding box center [652, 470] width 98 height 13
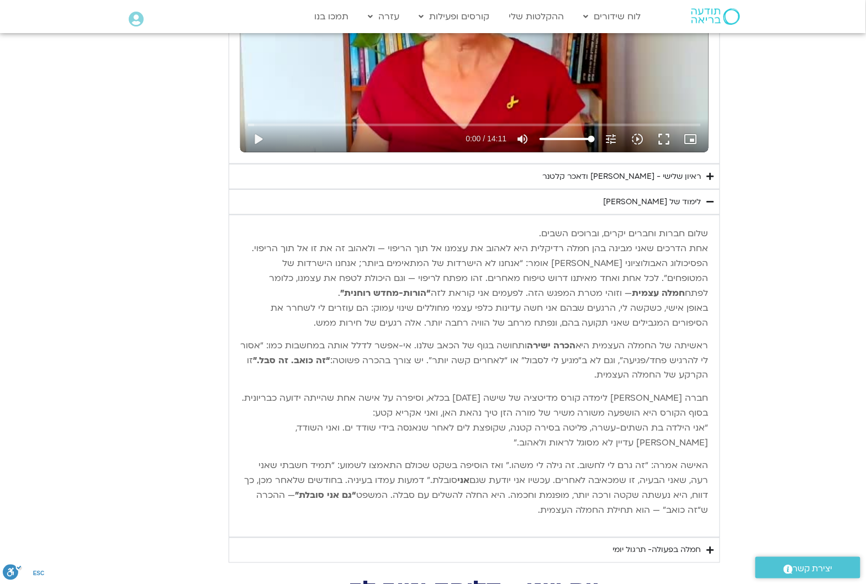
scroll to position [1374, 0]
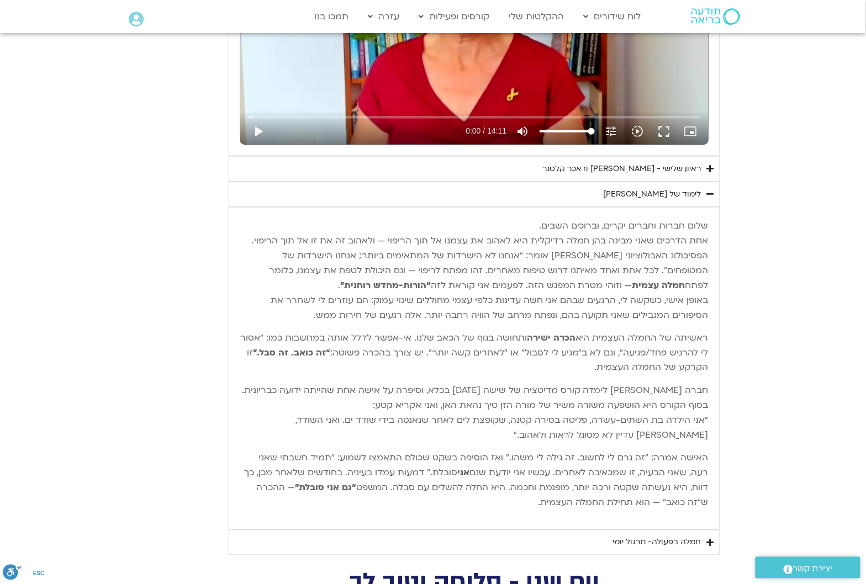
drag, startPoint x: 707, startPoint y: 227, endPoint x: 515, endPoint y: 501, distance: 334.0
click at [515, 501] on div "שלום חברות וחברים יקרים, וברוכים השבים. אחת הדרכים שאני מבינה בהן חמלה רדיקלית …" at bounding box center [474, 369] width 468 height 300
copy div "lore ipsum dolors ametc, adipisc elits. doe tempor inci utlab etd magn aliquae …"
click at [321, 515] on div "שלום חברות וחברים יקרים, וברוכים השבים. אחת הדרכים שאני מבינה בהן חמלה רדיקלית …" at bounding box center [474, 369] width 468 height 300
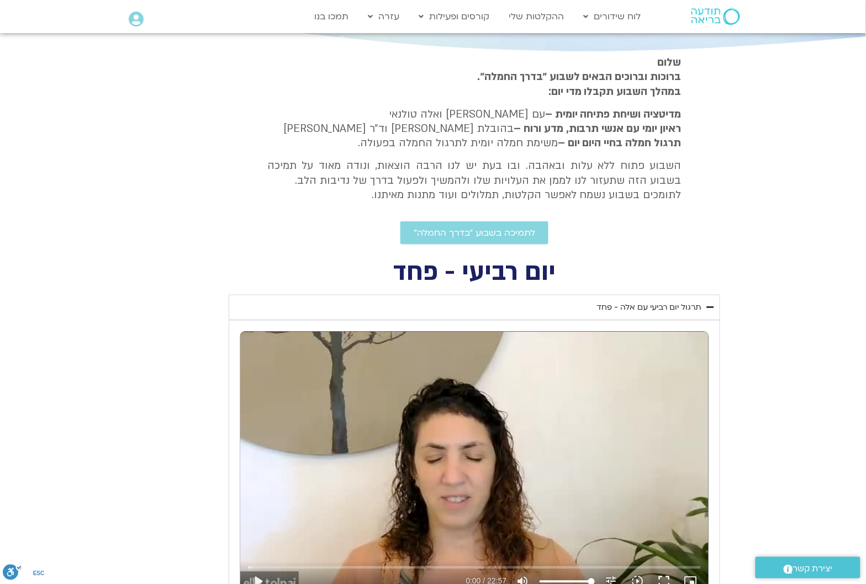
scroll to position [276, 0]
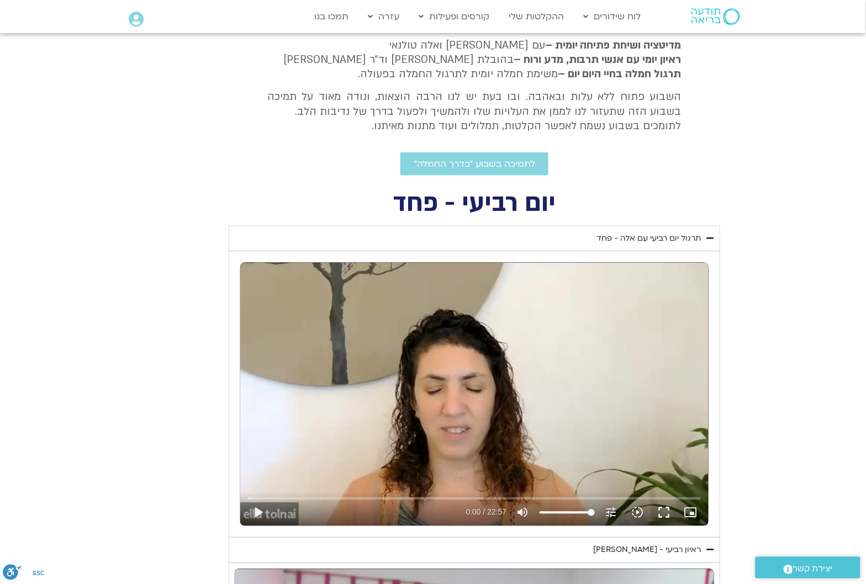
click at [646, 240] on div "תרגול יום רביעי עם אלה - פחד" at bounding box center [649, 238] width 104 height 13
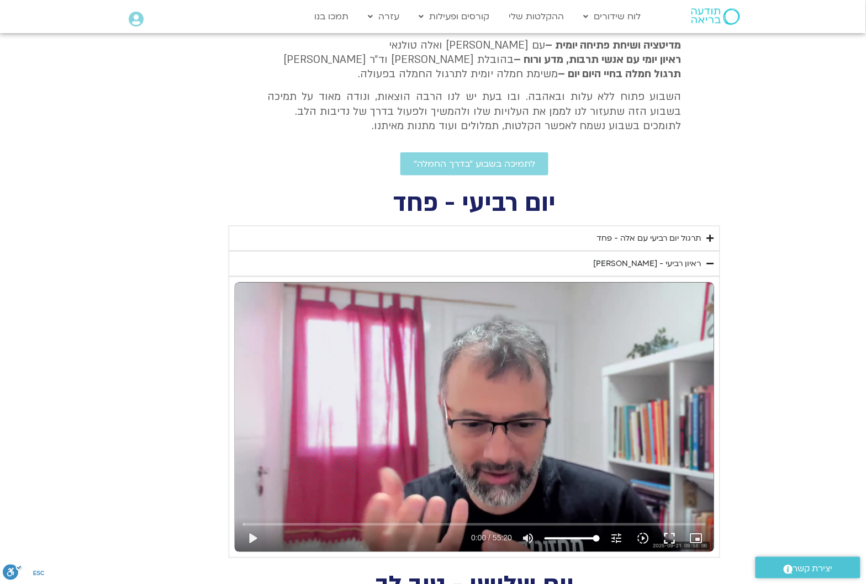
click at [708, 264] on icon "Accordion. Open links with Enter or Space, close with Escape, and navigate with…" at bounding box center [710, 263] width 7 height 8
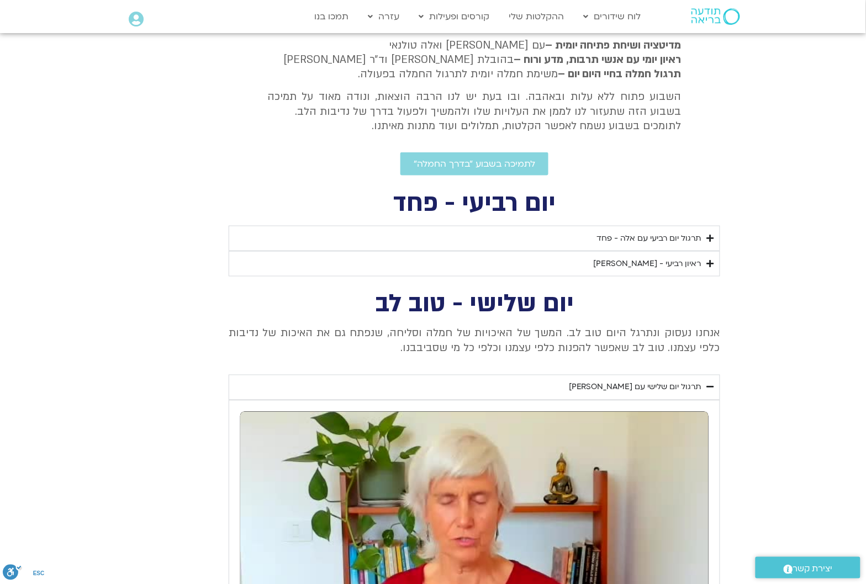
click at [697, 241] on div "תרגול יום רביעי עם אלה - פחד" at bounding box center [649, 238] width 104 height 13
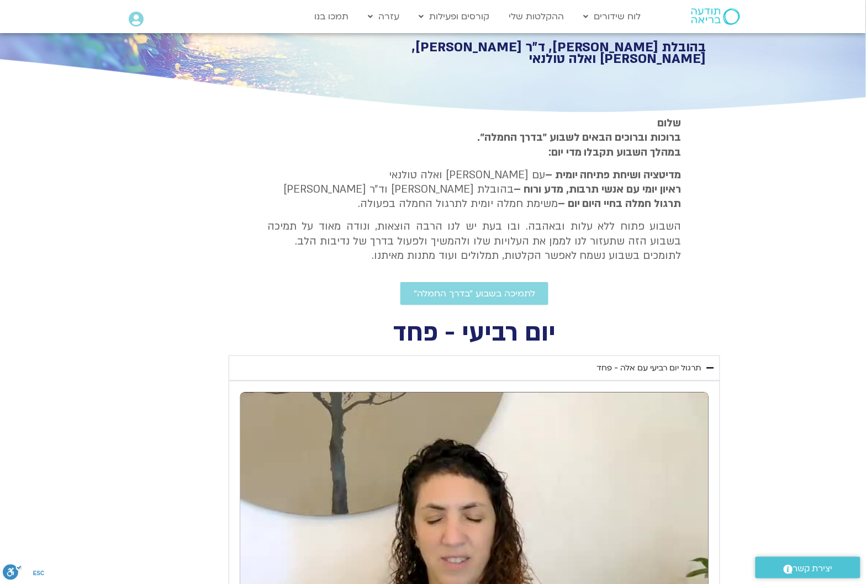
scroll to position [0, 0]
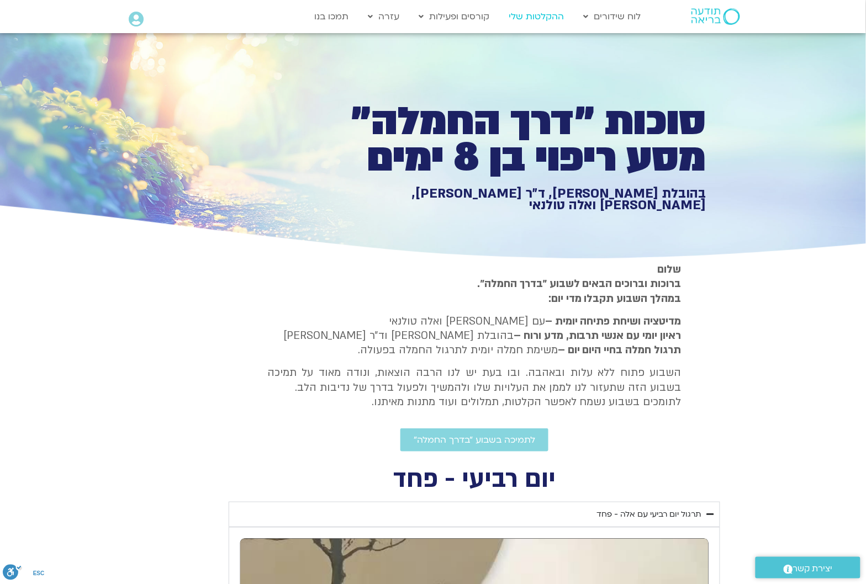
type input "1640.5"
